Goal: Go to known website: Go to known website

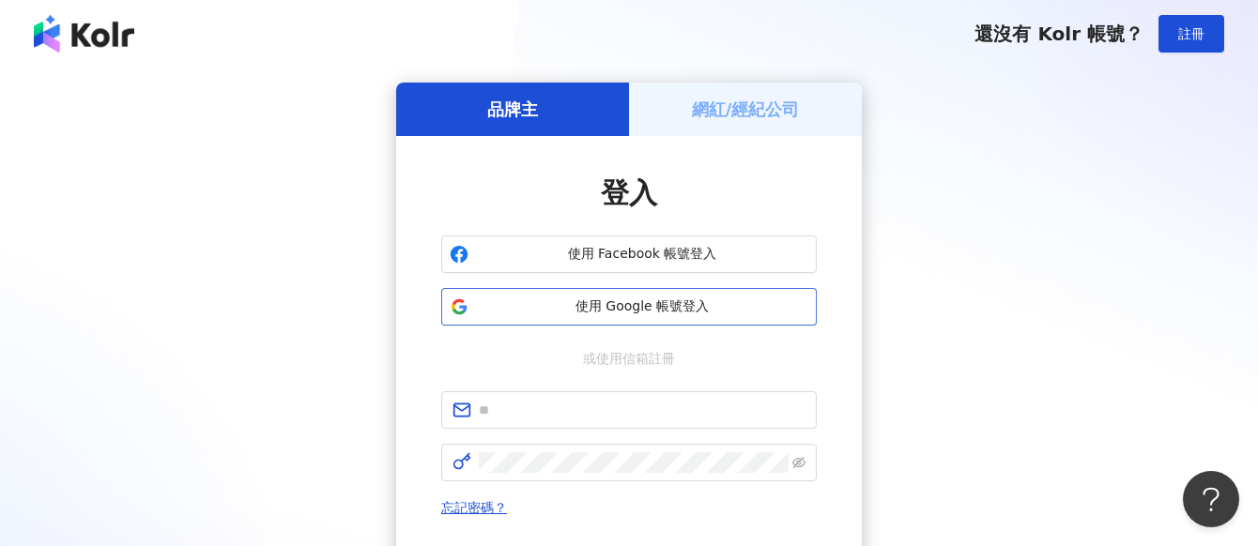
click at [712, 295] on button "使用 Google 帳號登入" at bounding box center [628, 307] width 375 height 38
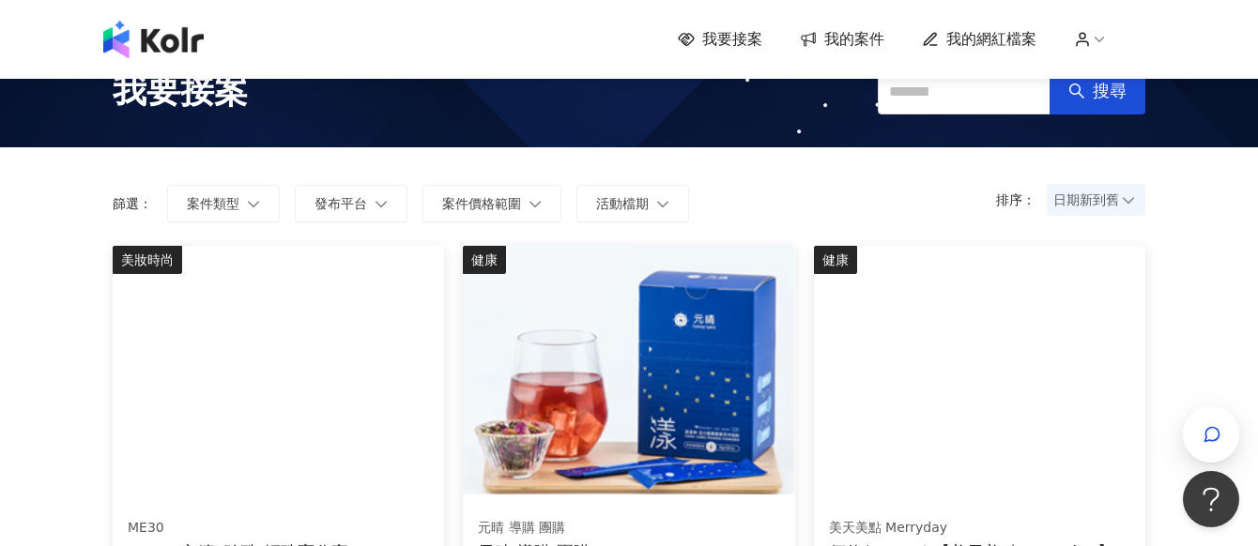
scroll to position [214, 0]
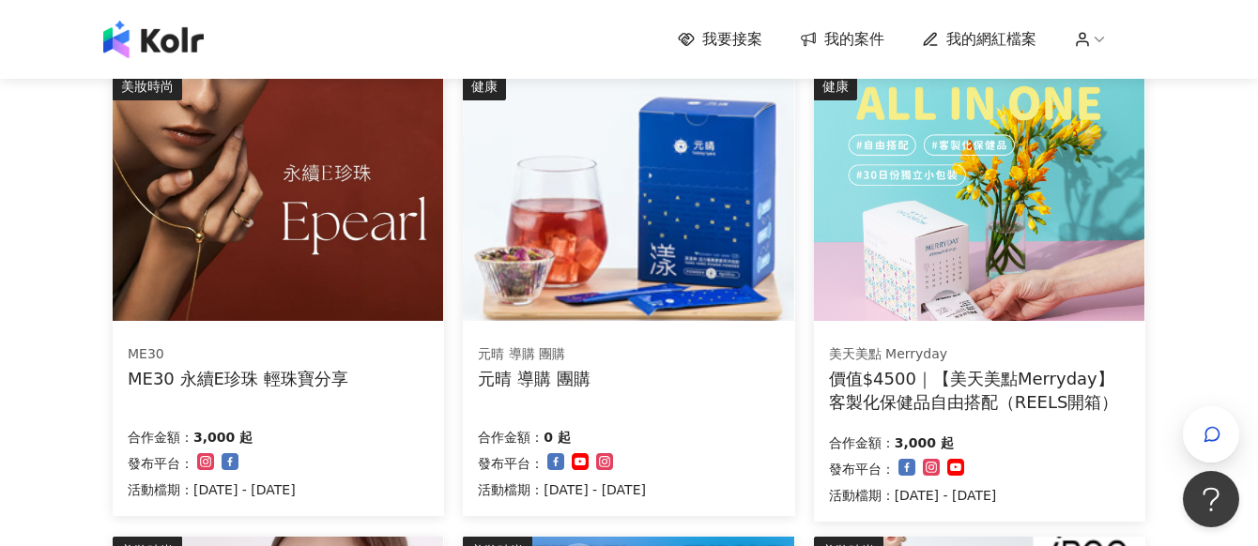
click at [334, 226] on img at bounding box center [278, 196] width 330 height 249
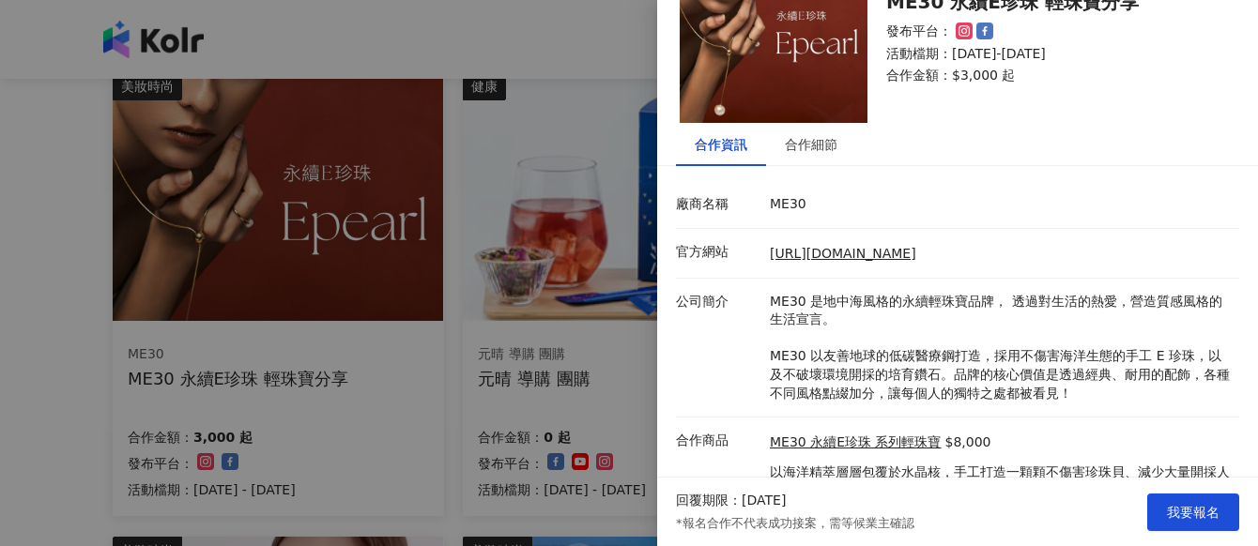
scroll to position [189, 0]
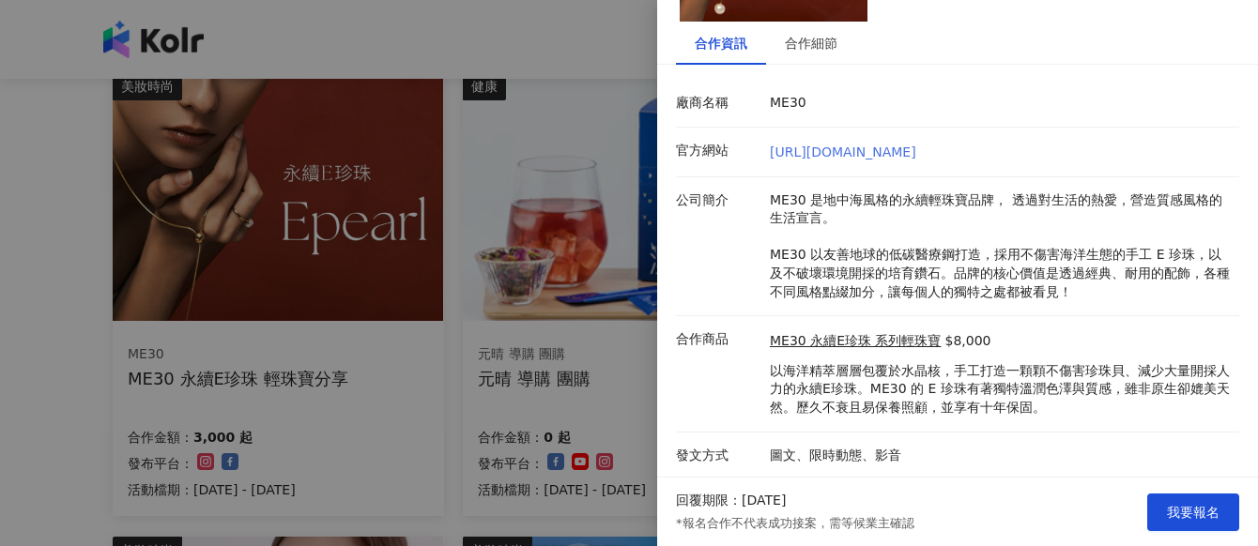
click at [899, 156] on link "[URL][DOMAIN_NAME]" at bounding box center [843, 152] width 146 height 15
